Goal: Task Accomplishment & Management: Manage account settings

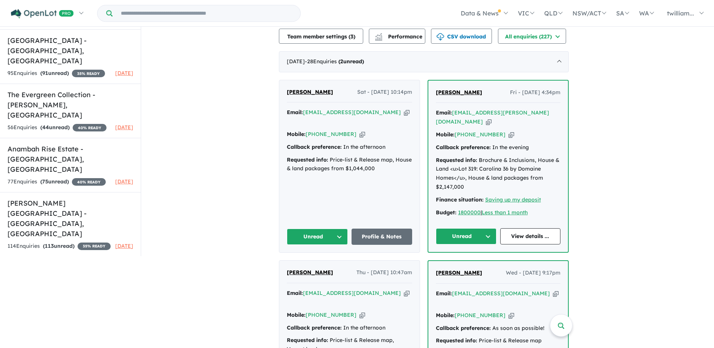
scroll to position [301, 0]
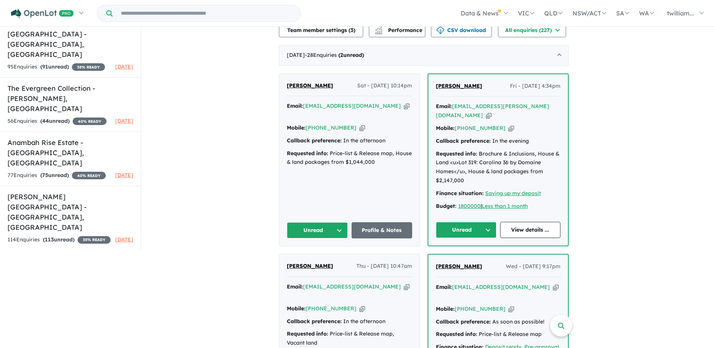
click at [492, 111] on icon "button" at bounding box center [489, 115] width 6 height 8
click at [474, 222] on button "Unread" at bounding box center [466, 230] width 61 height 16
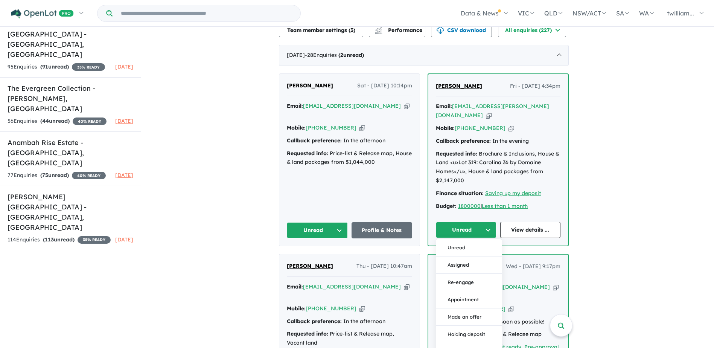
click at [481, 256] on button "Assigned" at bounding box center [469, 264] width 66 height 17
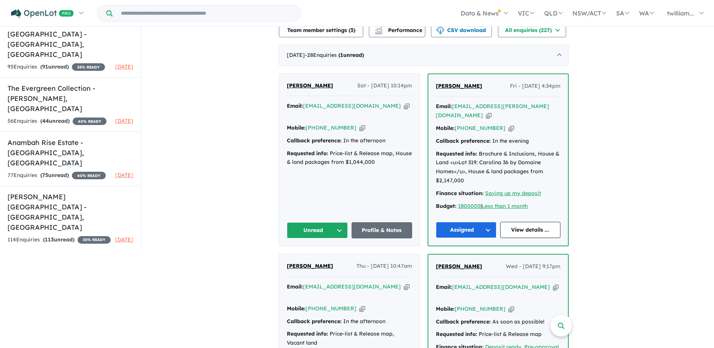
click at [404, 102] on icon "button" at bounding box center [407, 106] width 6 height 8
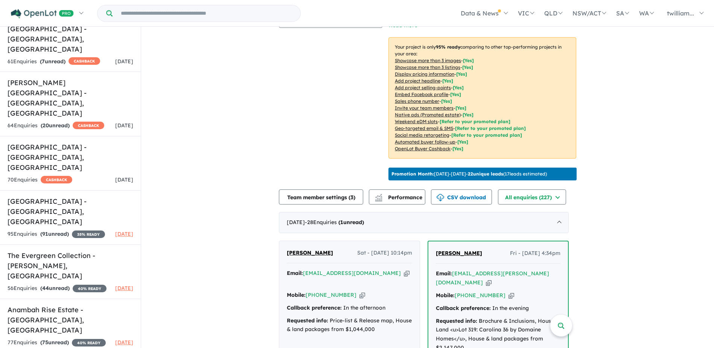
scroll to position [0, 0]
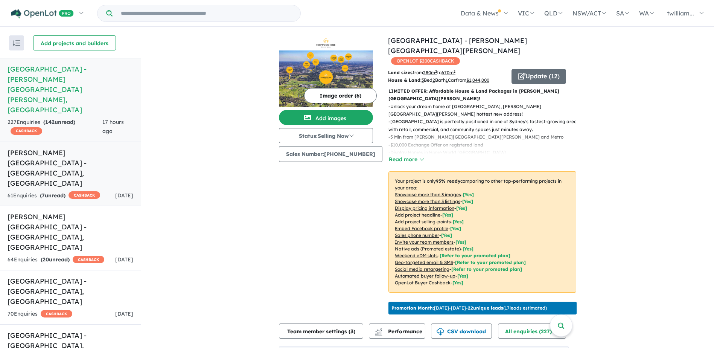
click at [66, 148] on h5 "[PERSON_NAME][GEOGRAPHIC_DATA] - [GEOGRAPHIC_DATA] , [GEOGRAPHIC_DATA]" at bounding box center [71, 168] width 126 height 41
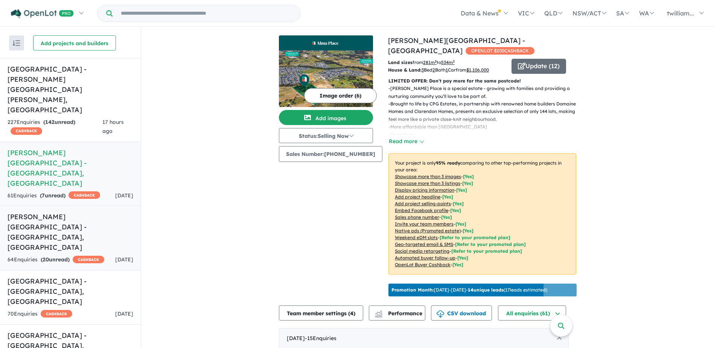
click at [109, 212] on h5 "[PERSON_NAME][GEOGRAPHIC_DATA] - [GEOGRAPHIC_DATA] , [GEOGRAPHIC_DATA]" at bounding box center [71, 232] width 126 height 41
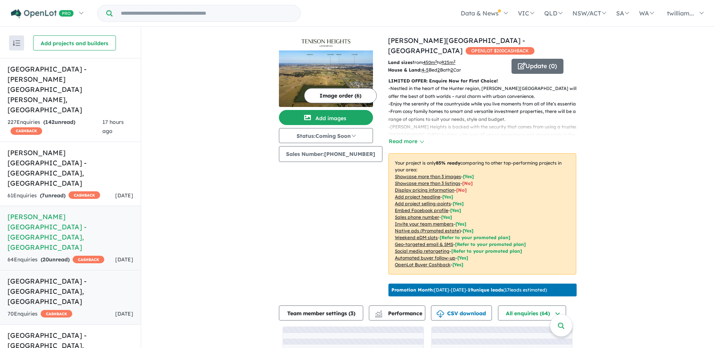
click at [98, 270] on link "Ridgehaven Estate - [GEOGRAPHIC_DATA] , [GEOGRAPHIC_DATA] 70 Enquir ies ( 0 unr…" at bounding box center [70, 297] width 141 height 55
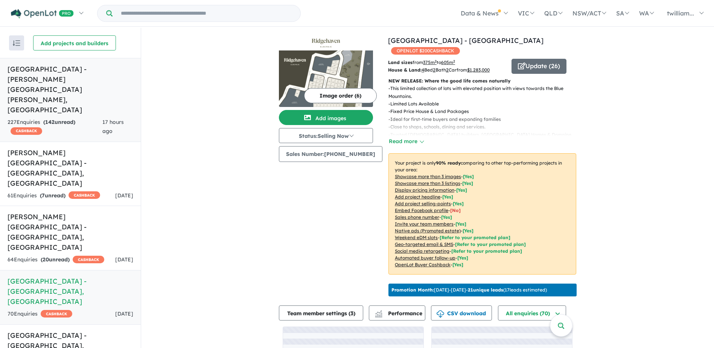
click at [90, 70] on h5 "[GEOGRAPHIC_DATA] - [PERSON_NAME][GEOGRAPHIC_DATA][PERSON_NAME] , [GEOGRAPHIC_D…" at bounding box center [71, 89] width 126 height 51
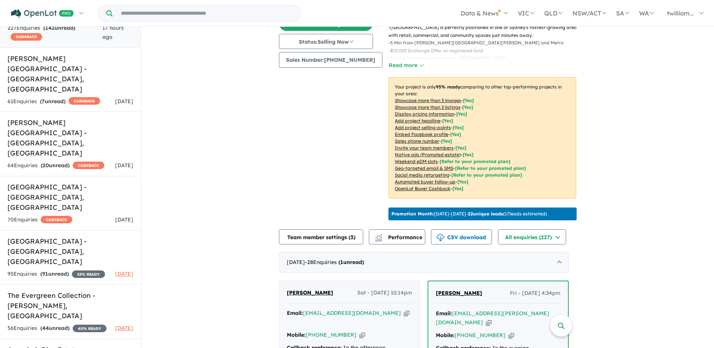
scroll to position [282, 0]
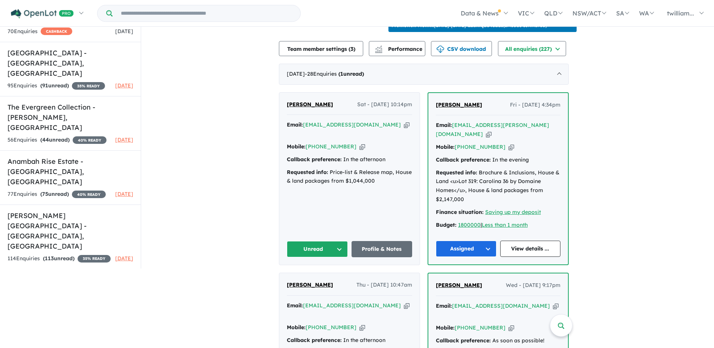
click at [404, 121] on icon "button" at bounding box center [407, 125] width 6 height 8
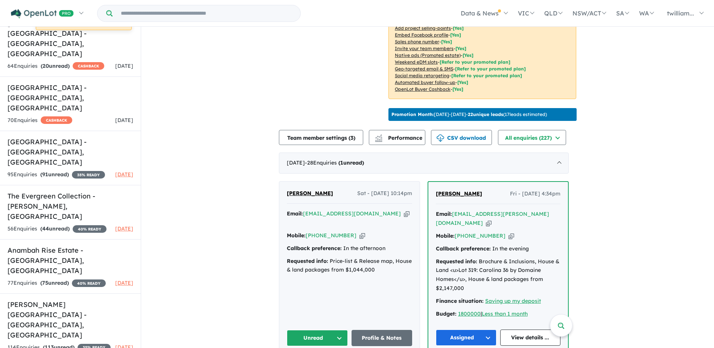
scroll to position [207, 0]
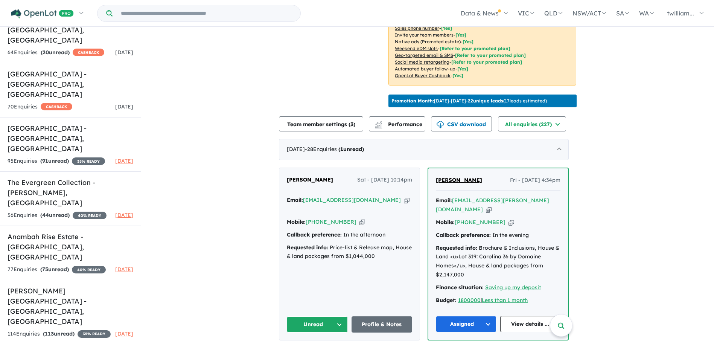
drag, startPoint x: 357, startPoint y: 192, endPoint x: 364, endPoint y: 166, distance: 26.8
click at [360, 218] on icon "button" at bounding box center [363, 222] width 6 height 8
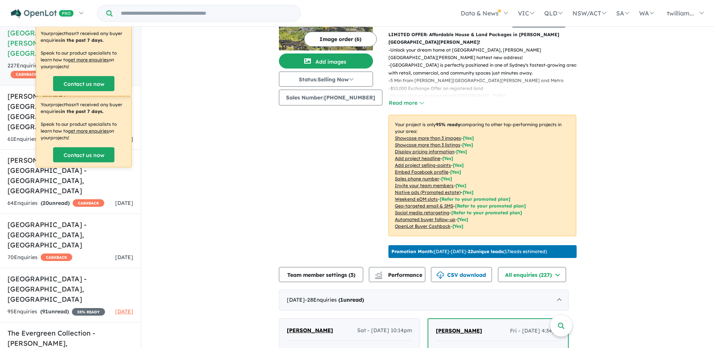
scroll to position [0, 0]
